Goal: Task Accomplishment & Management: Manage account settings

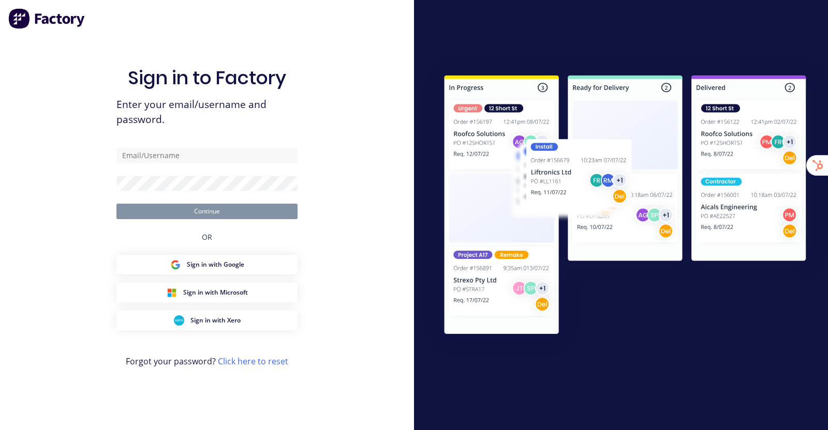
type input "[EMAIL_ADDRESS][DOMAIN_NAME]"
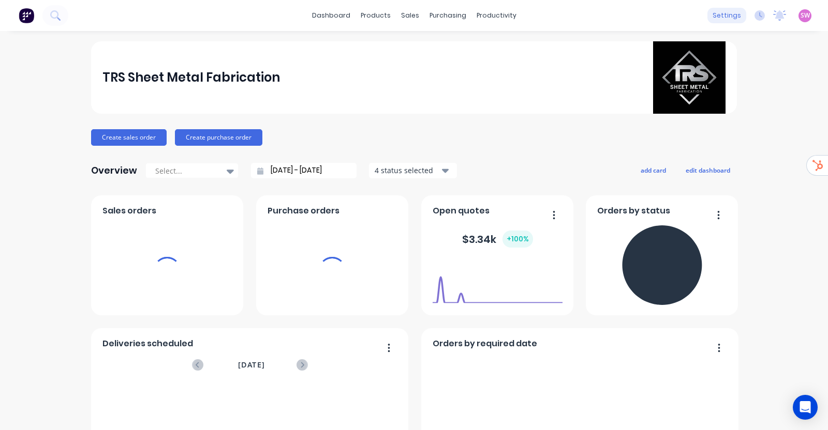
click at [718, 12] on div "settings" at bounding box center [726, 16] width 39 height 16
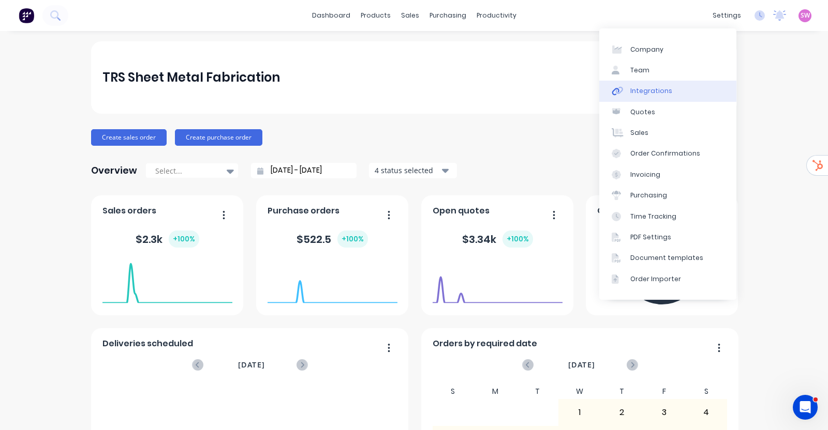
click at [644, 81] on link "Integrations" at bounding box center [667, 91] width 137 height 21
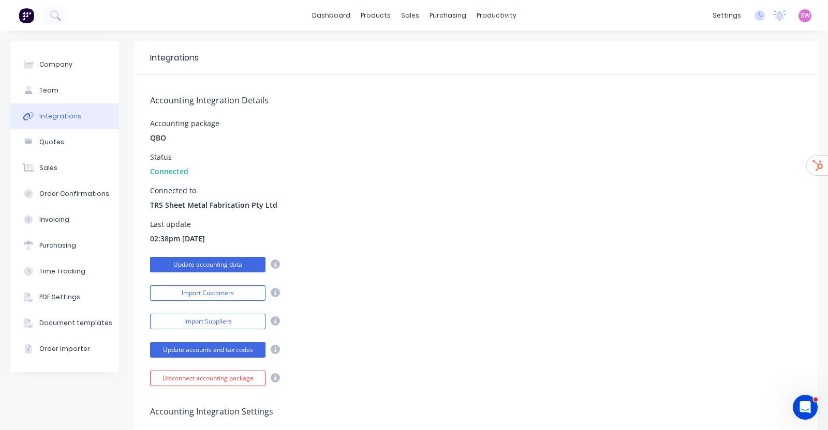
click at [219, 264] on button "Update accounting data" at bounding box center [207, 265] width 115 height 16
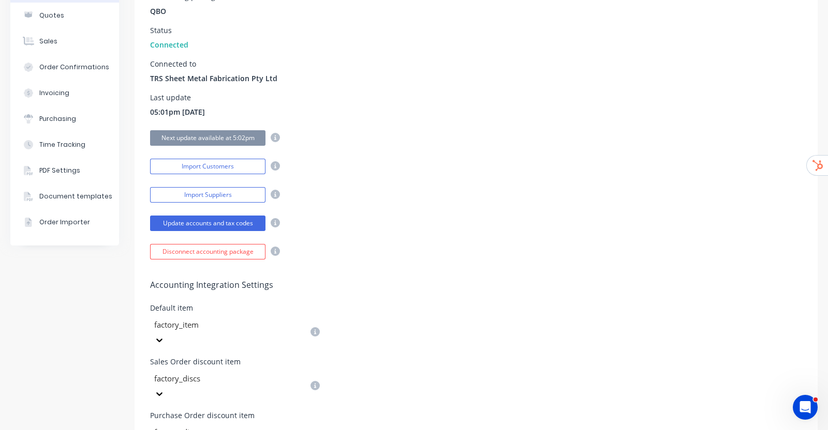
scroll to position [60, 0]
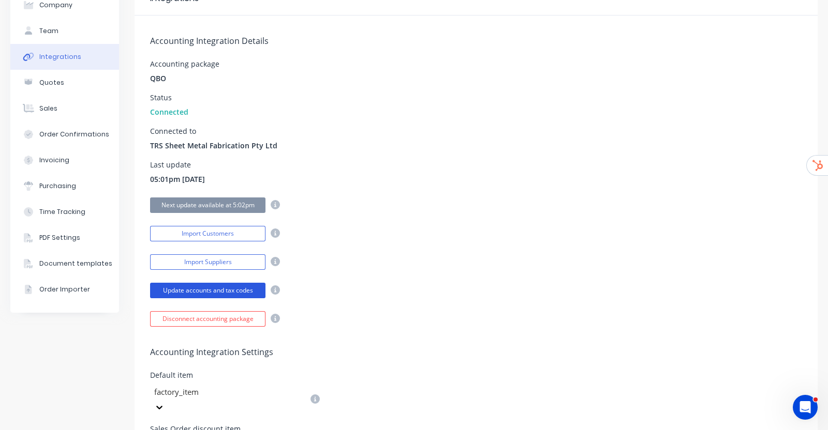
click at [220, 291] on button "Update accounts and tax codes" at bounding box center [207, 291] width 115 height 16
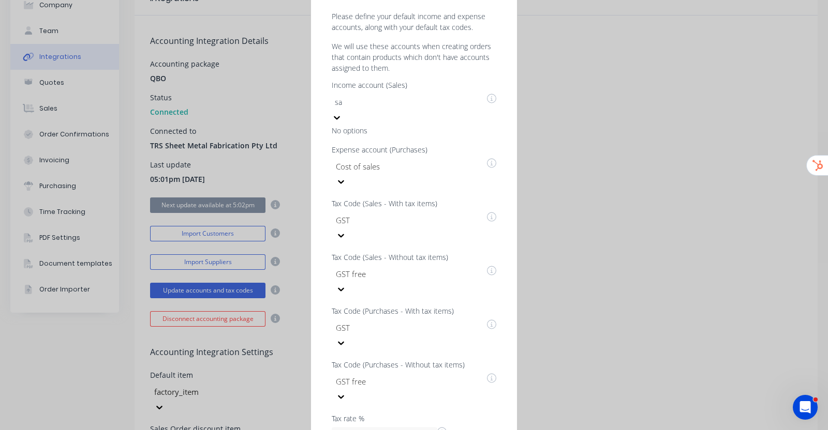
type input "sa"
click at [443, 73] on p "We will use these accounts when creating orders that contain products which don…" at bounding box center [413, 57] width 185 height 33
